Goal: Find specific page/section: Find specific page/section

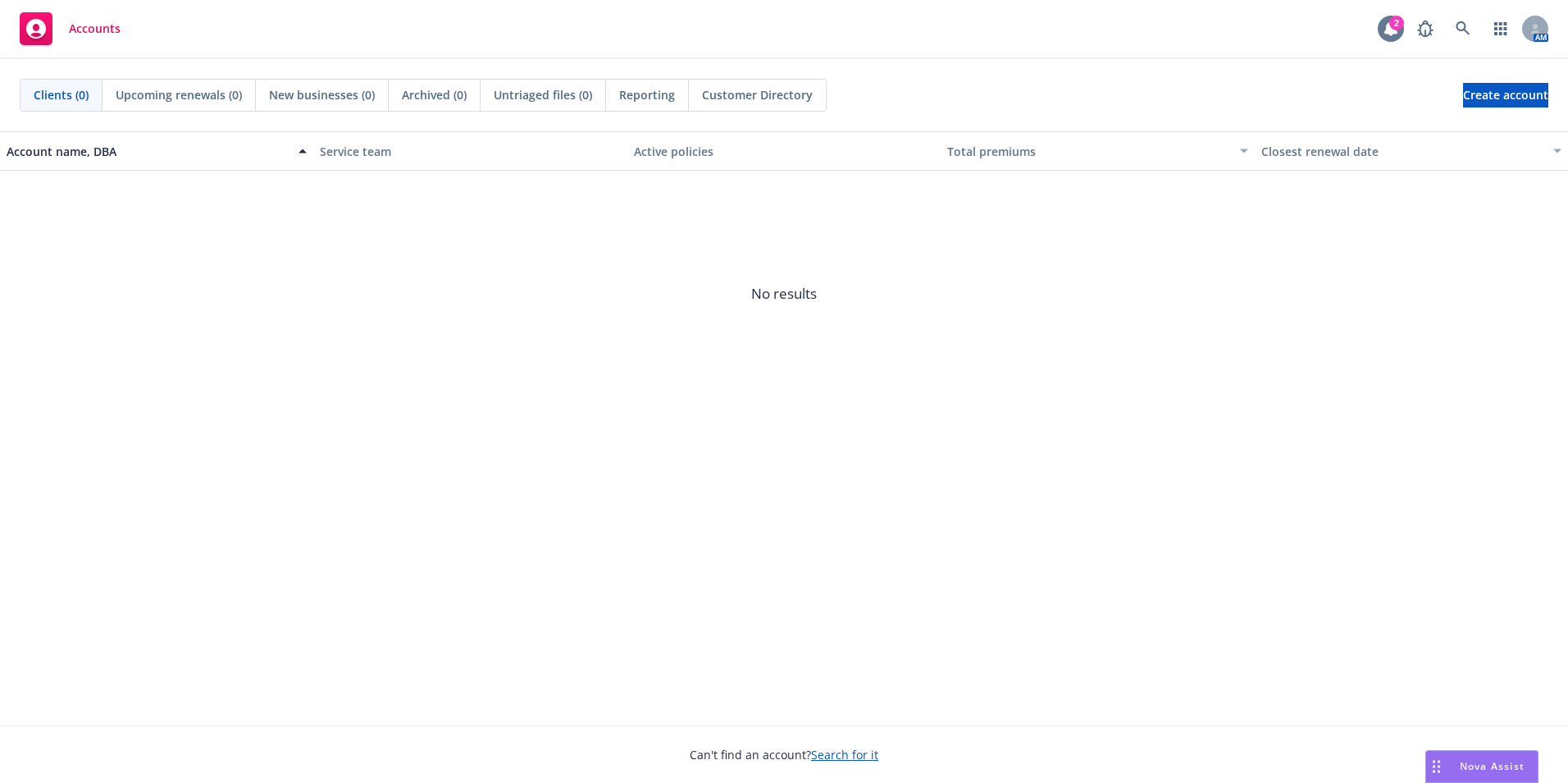
click at [1390, 29] on icon at bounding box center [1391, 29] width 13 height 15
click at [1464, 31] on icon at bounding box center [1463, 29] width 15 height 15
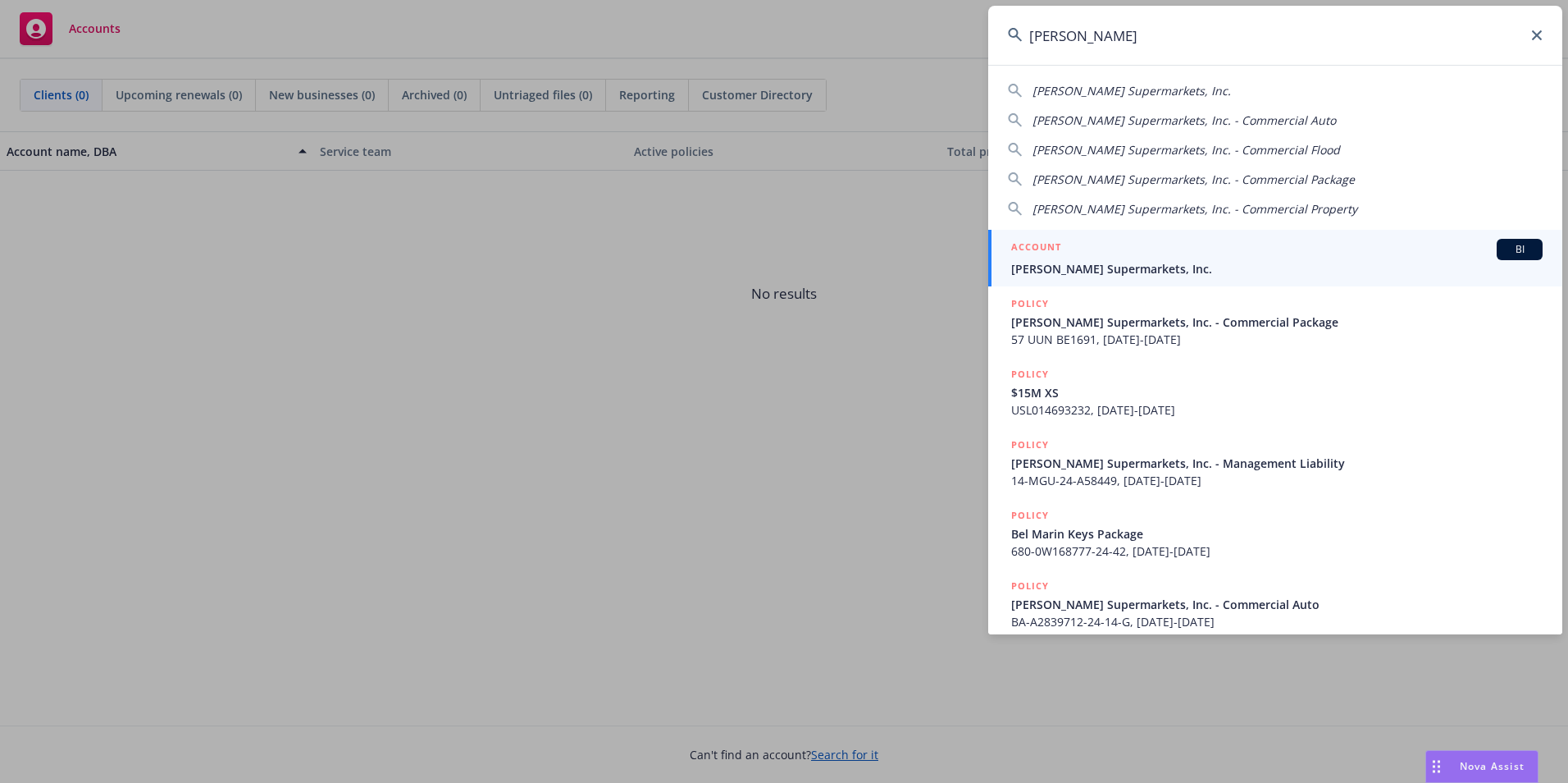
click at [1167, 87] on span "[PERSON_NAME] Supermarkets, Inc." at bounding box center [1132, 90] width 199 height 16
type input "[PERSON_NAME] Supermarkets, Inc."
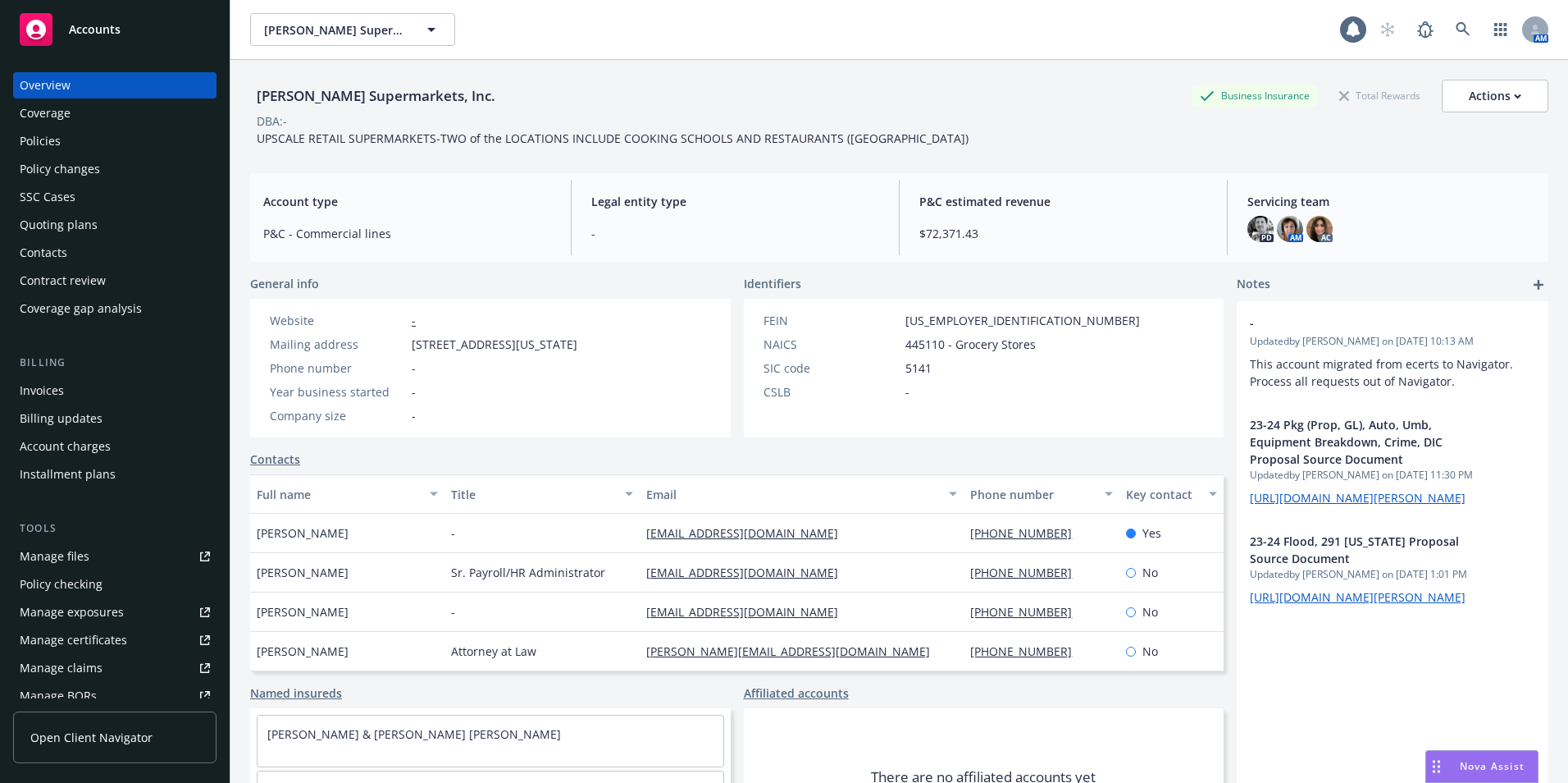
click at [49, 138] on div "Policies" at bounding box center [40, 141] width 41 height 26
